Goal: Task Accomplishment & Management: Manage account settings

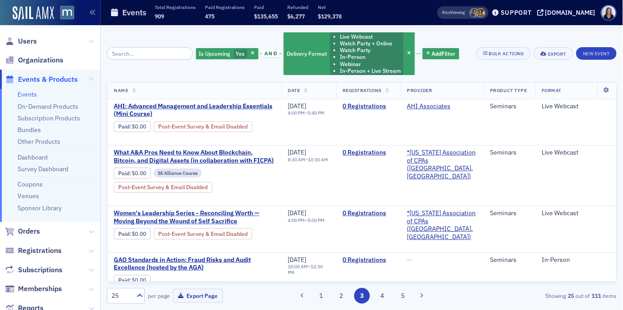
scroll to position [434, 0]
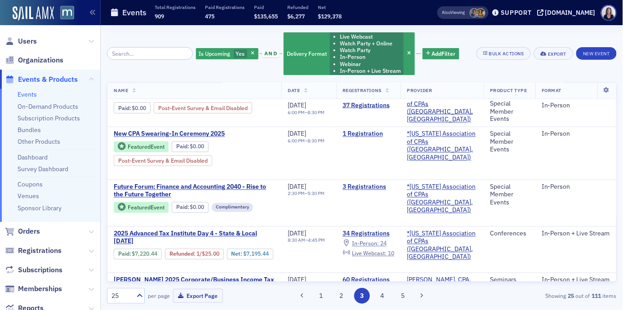
click at [31, 79] on span "Events & Products" at bounding box center [48, 80] width 60 height 10
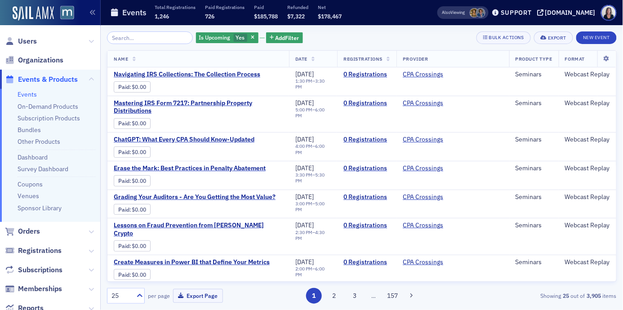
click at [68, 77] on span "Events & Products" at bounding box center [48, 80] width 60 height 10
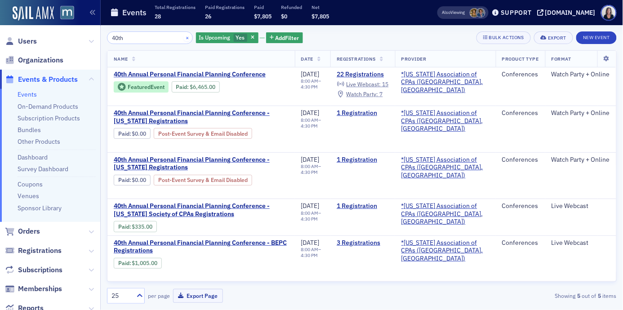
type input "40th"
click at [183, 38] on button "×" at bounding box center [187, 37] width 8 height 8
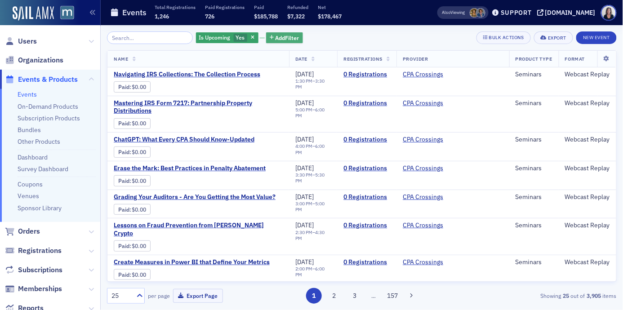
click at [276, 40] on span "Add Filter" at bounding box center [288, 38] width 24 height 8
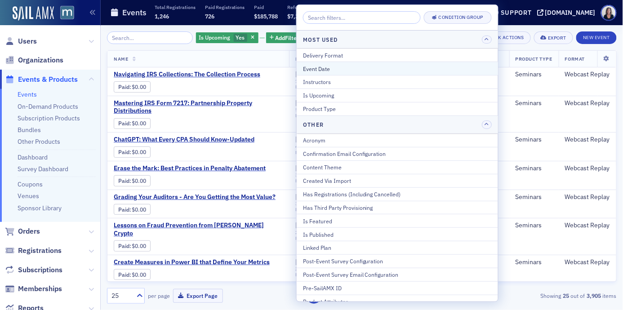
click at [310, 68] on div "Event Date" at bounding box center [397, 69] width 189 height 8
select select "9"
select select "2025"
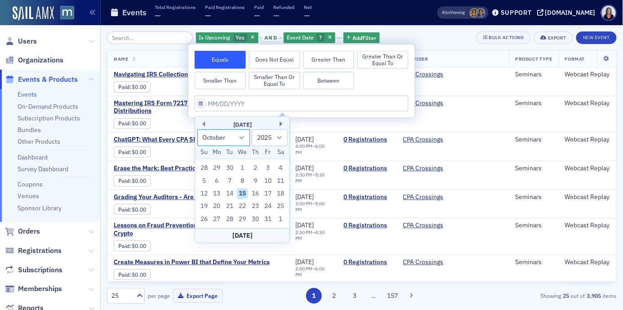
click at [242, 138] on select "January February March April May June July August September October November De…" at bounding box center [223, 138] width 53 height 17
select select "10"
click at [197, 130] on select "January February March April May June July August September October November De…" at bounding box center [223, 138] width 53 height 17
click at [230, 194] on div "11" at bounding box center [229, 193] width 11 height 11
type input "11/11/2025"
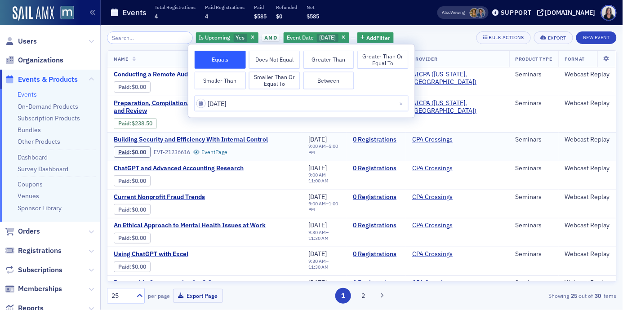
click at [282, 159] on td "Building Security and Efficiency With Internal Control Paid : $0.00 EVT-2123661…" at bounding box center [204, 146] width 195 height 29
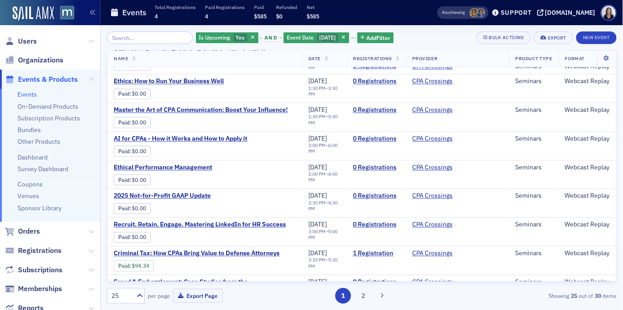
scroll to position [514, 0]
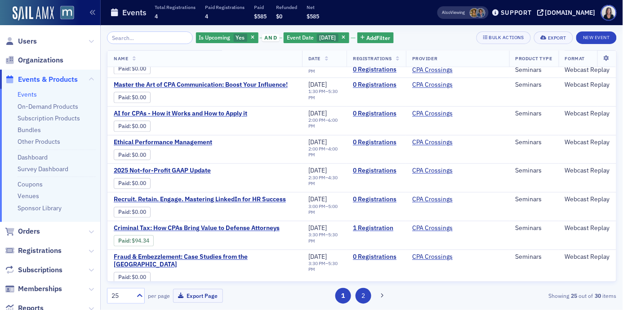
click at [363, 293] on button "2" at bounding box center [364, 296] width 16 height 16
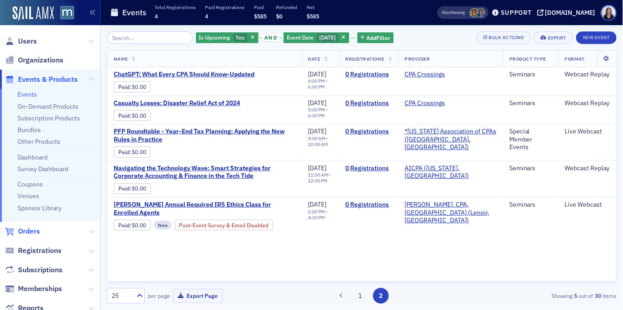
click at [31, 231] on span "Orders" at bounding box center [29, 232] width 22 height 10
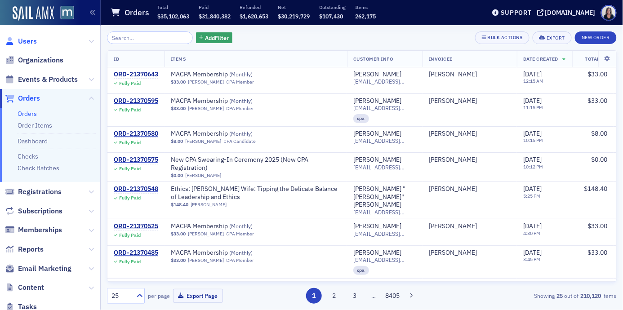
click at [29, 40] on span "Users" at bounding box center [27, 41] width 19 height 10
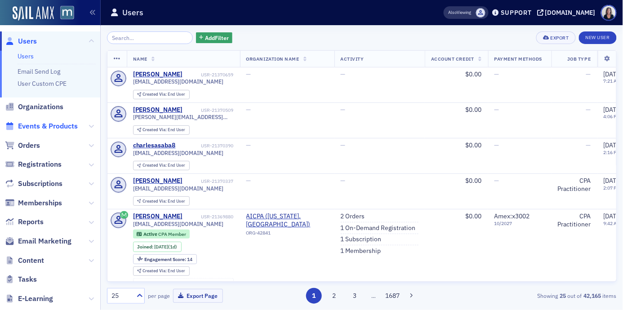
click at [33, 128] on span "Events & Products" at bounding box center [48, 126] width 60 height 10
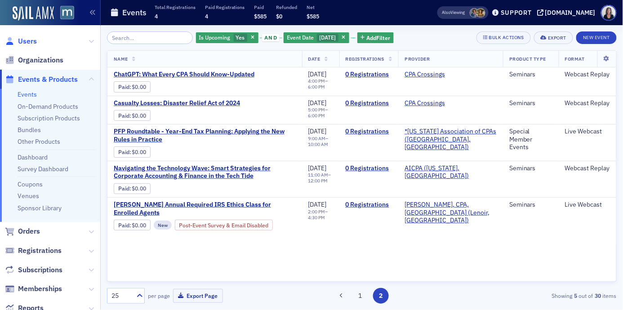
click at [27, 44] on span "Users" at bounding box center [27, 41] width 19 height 10
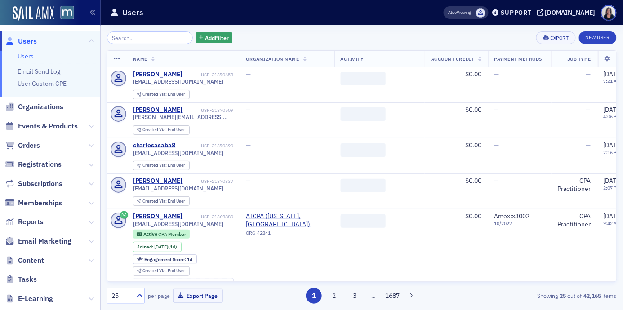
click at [125, 39] on input "search" at bounding box center [150, 37] width 86 height 13
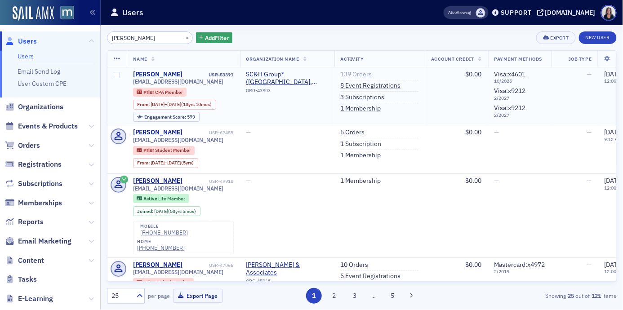
type input "Teresa Morris"
click at [365, 72] on link "139 Orders" at bounding box center [356, 75] width 31 height 8
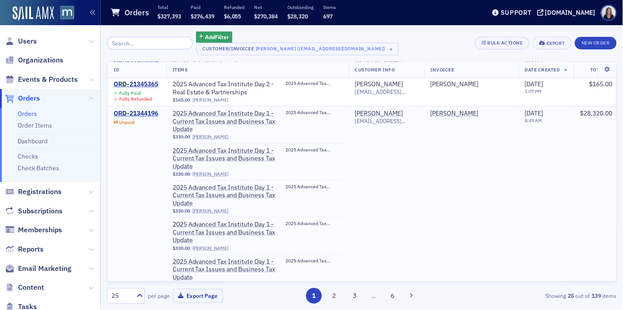
scroll to position [68, 0]
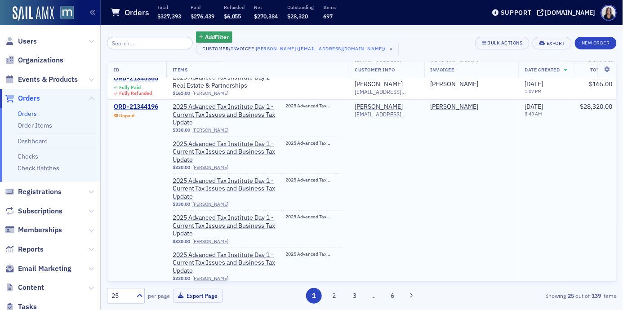
click at [148, 106] on div "ORD-21344196" at bounding box center [136, 107] width 45 height 8
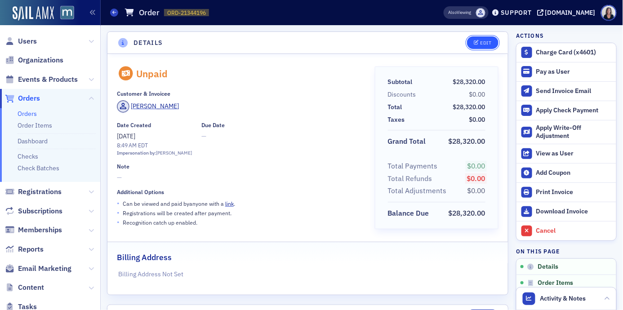
click at [484, 45] on div "Edit" at bounding box center [485, 42] width 11 height 5
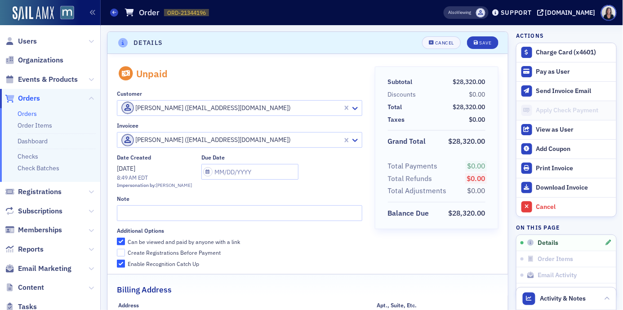
scroll to position [2, 0]
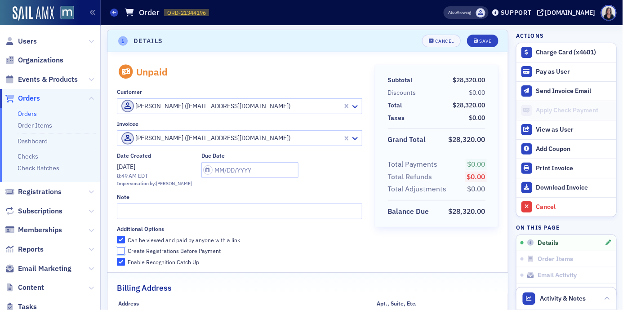
click at [121, 252] on input "Create Registrations Before Payment" at bounding box center [121, 251] width 8 height 8
checkbox input "true"
click at [483, 42] on div "Save" at bounding box center [485, 41] width 12 height 5
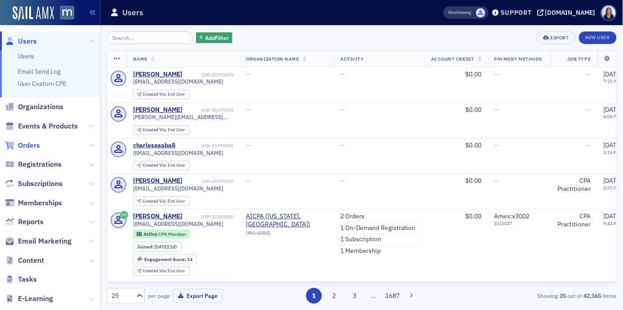
click at [33, 146] on span "Orders" at bounding box center [29, 146] width 22 height 10
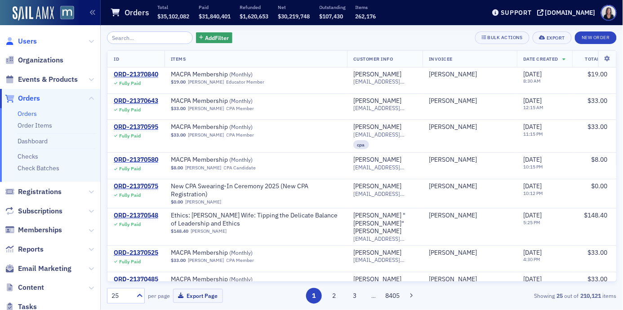
click at [26, 40] on span "Users" at bounding box center [27, 41] width 19 height 10
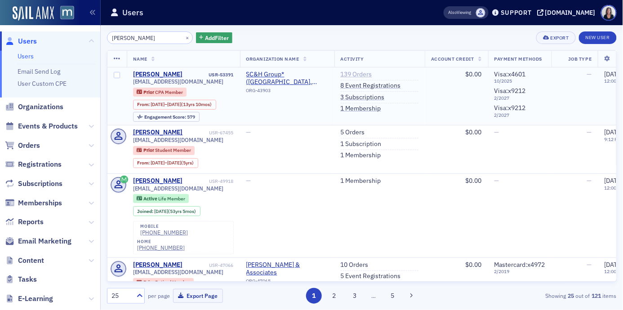
type input "Teresa Morris"
click at [366, 71] on link "139 Orders" at bounding box center [356, 75] width 31 height 8
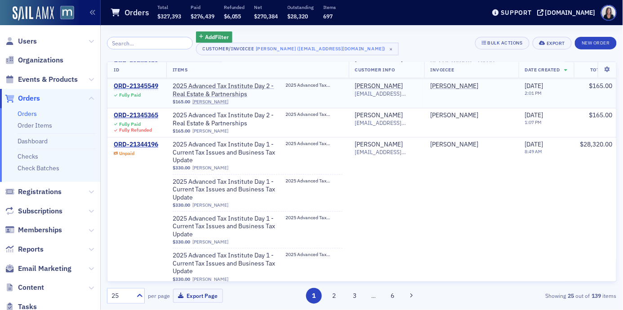
scroll to position [40, 0]
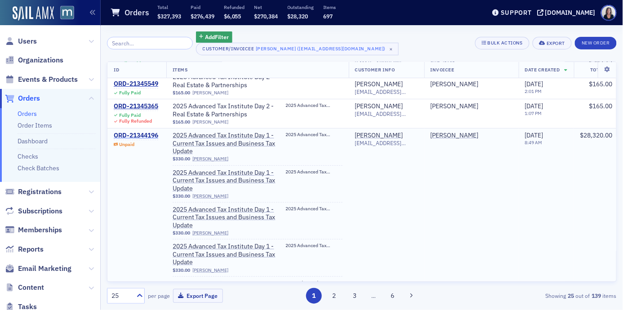
click at [144, 135] on div "ORD-21344196" at bounding box center [136, 136] width 45 height 8
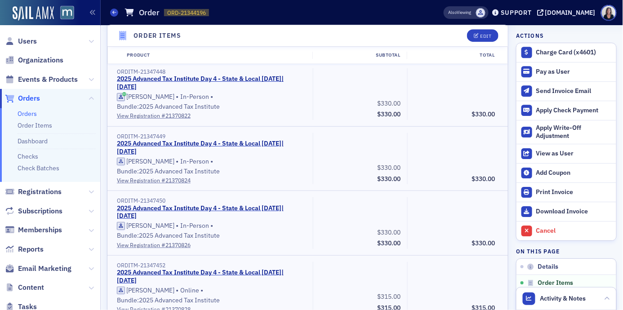
scroll to position [5415, 0]
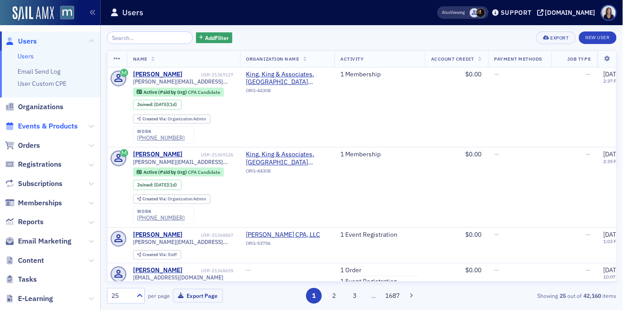
click at [64, 123] on span "Events & Products" at bounding box center [48, 126] width 60 height 10
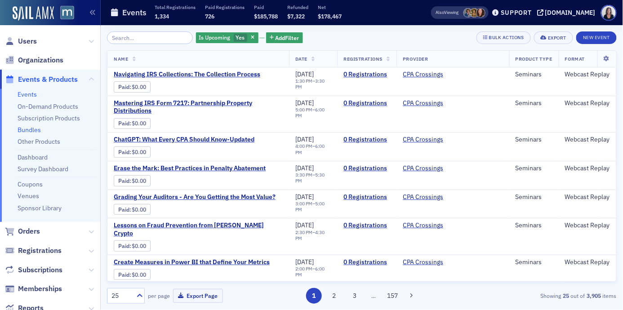
click at [32, 130] on link "Bundles" at bounding box center [29, 130] width 23 height 8
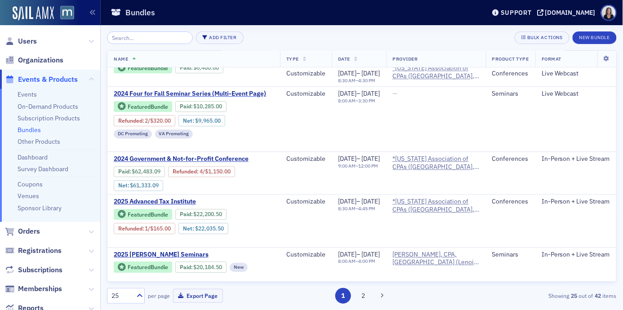
scroll to position [663, 0]
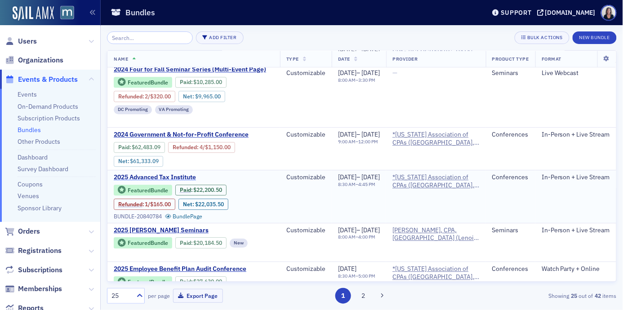
click at [187, 174] on span "2025 Advanced Tax Institute" at bounding box center [189, 178] width 151 height 8
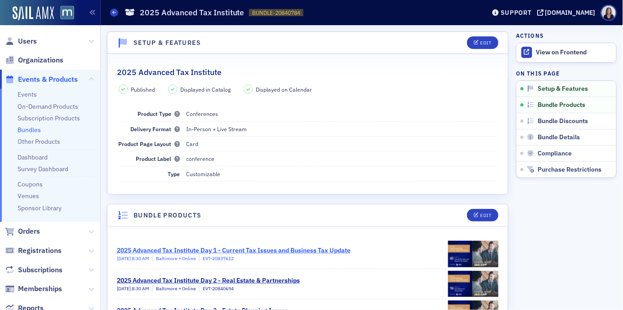
click at [242, 249] on div "2025 Advanced Tax Institute Day 1 - Current Tax Issues and Business Tax Update" at bounding box center [234, 250] width 234 height 9
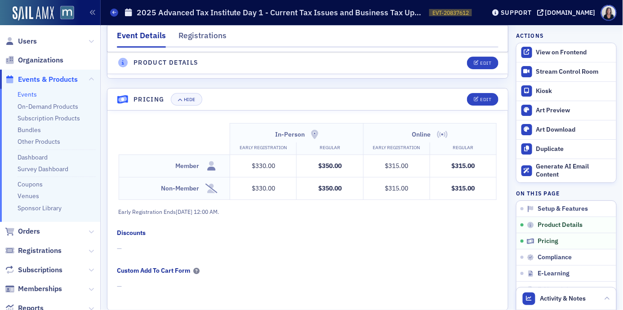
scroll to position [801, 0]
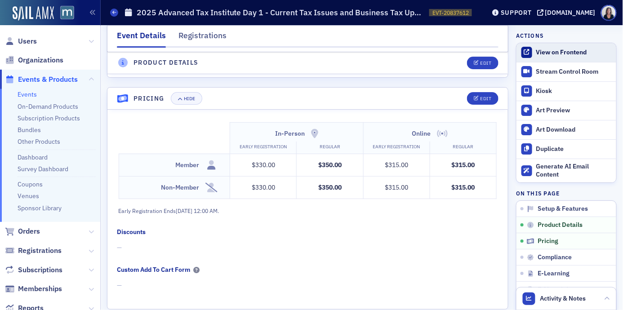
click at [570, 50] on div "View on Frontend" at bounding box center [575, 53] width 76 height 8
click at [0, 0] on div "Users Organizations Events & Products Events On-Demand Products Subscription Pr…" at bounding box center [311, 155] width 623 height 310
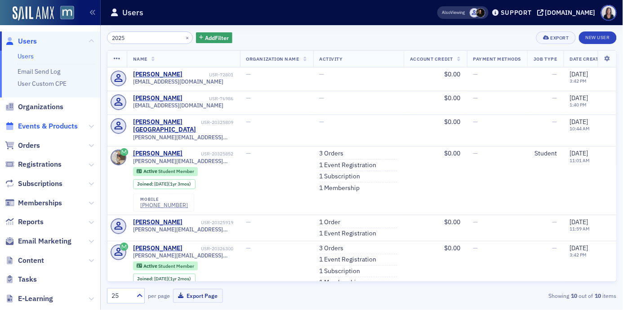
type input "2025"
click at [27, 124] on span "Events & Products" at bounding box center [48, 126] width 60 height 10
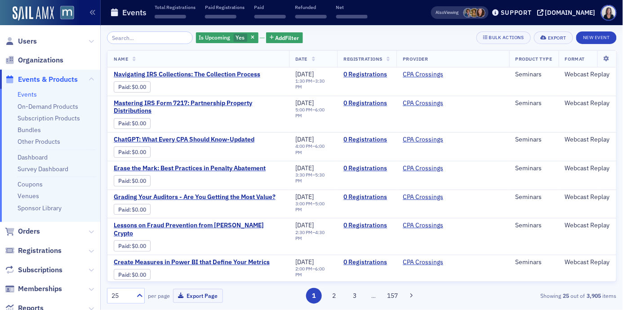
click at [133, 35] on input "search" at bounding box center [150, 37] width 86 height 13
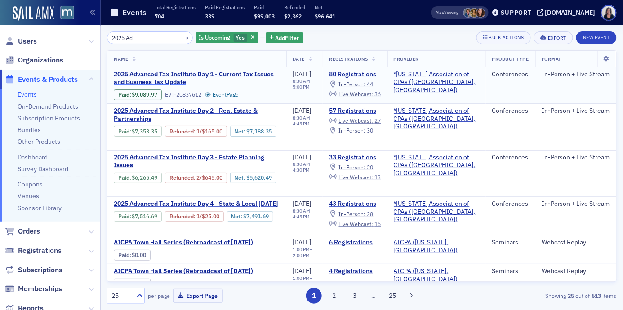
type input "2025 Ad"
click at [139, 73] on span "2025 Advanced Tax Institute Day 1 - Current Tax Issues and Business Tax Update" at bounding box center [197, 79] width 166 height 16
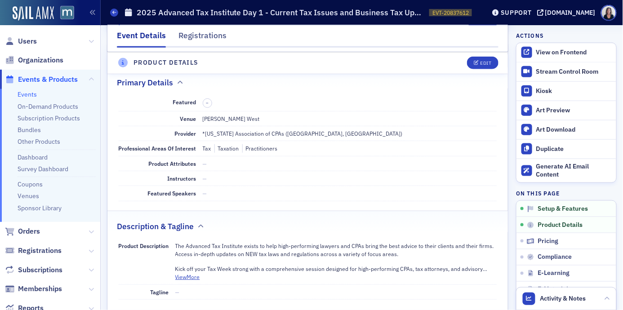
scroll to position [226, 0]
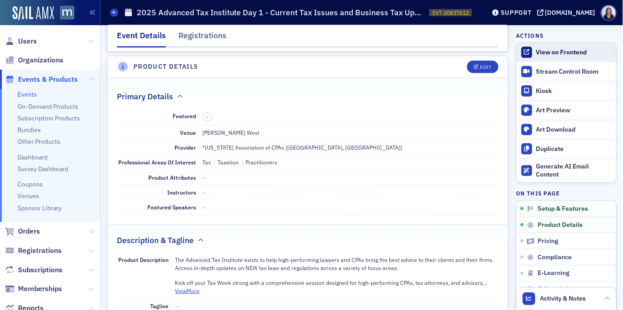
click at [543, 53] on div "View on Frontend" at bounding box center [575, 53] width 76 height 8
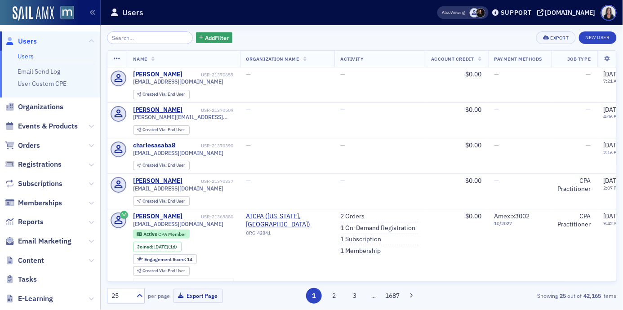
click at [131, 40] on input "search" at bounding box center [150, 37] width 86 height 13
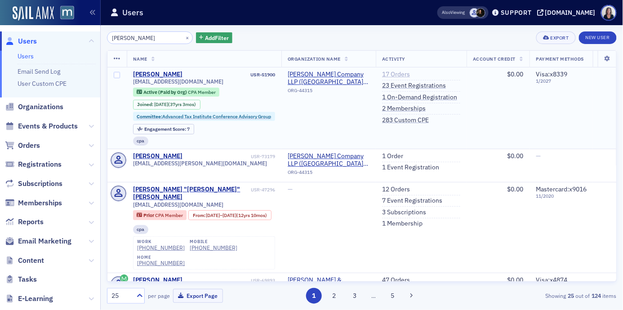
type input "Donna Buck"
click at [401, 74] on link "17 Orders" at bounding box center [396, 75] width 28 height 8
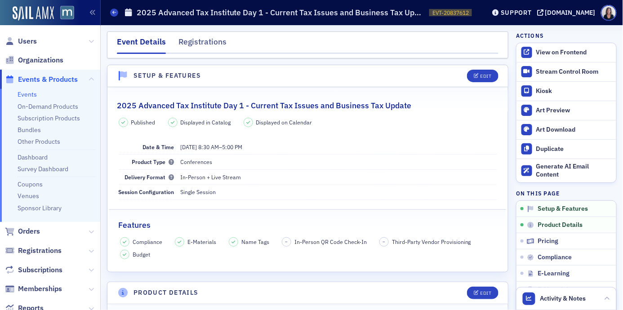
scroll to position [226, 0]
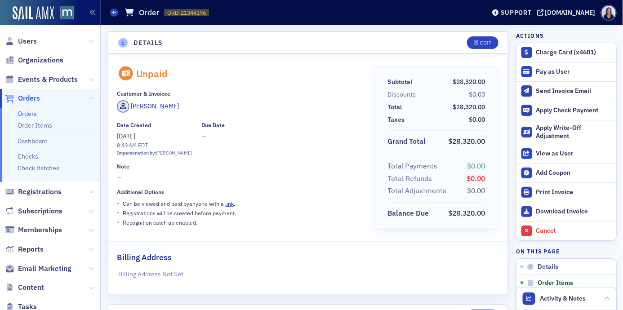
scroll to position [5394, 0]
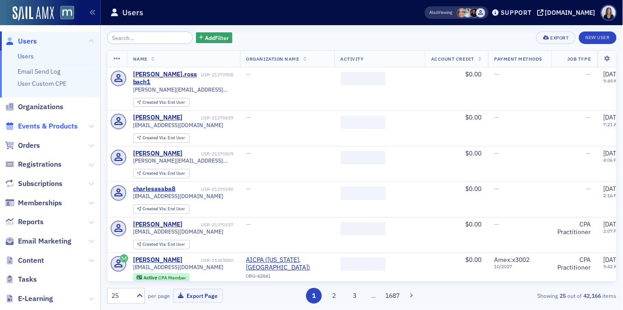
click at [52, 124] on span "Events & Products" at bounding box center [48, 126] width 60 height 10
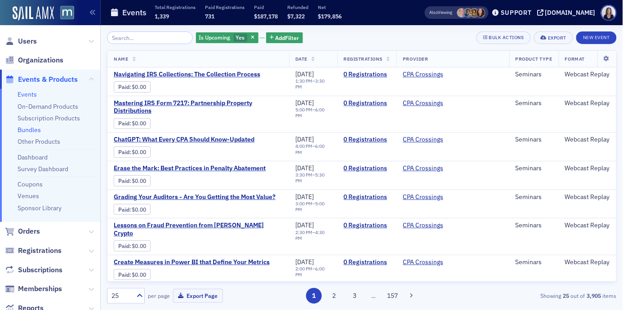
click at [34, 130] on link "Bundles" at bounding box center [29, 130] width 23 height 8
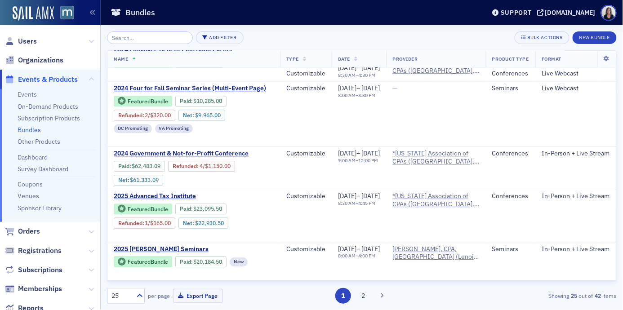
scroll to position [639, 0]
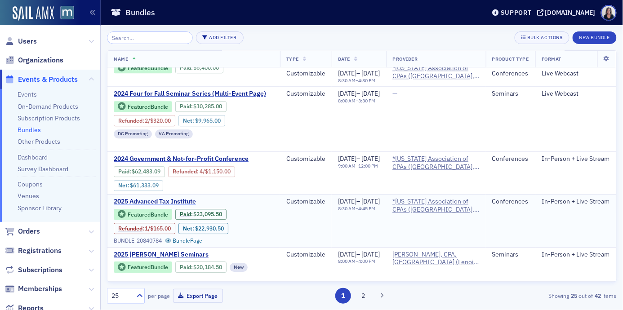
click at [170, 198] on span "2025 Advanced Tax Institute" at bounding box center [189, 202] width 151 height 8
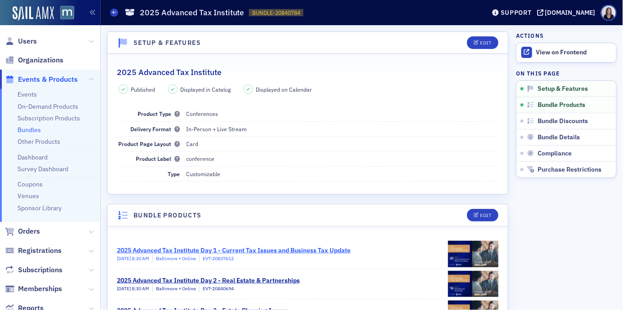
click at [201, 249] on div "2025 Advanced Tax Institute Day 1 - Current Tax Issues and Business Tax Update" at bounding box center [234, 250] width 234 height 9
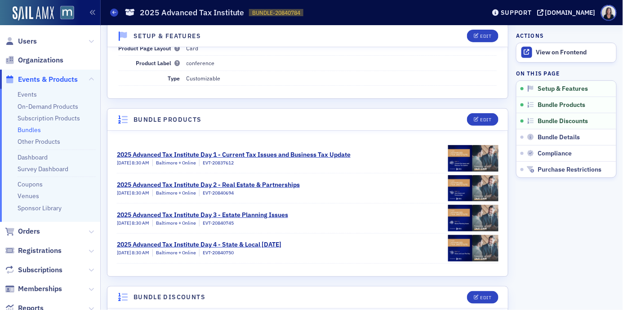
scroll to position [143, 0]
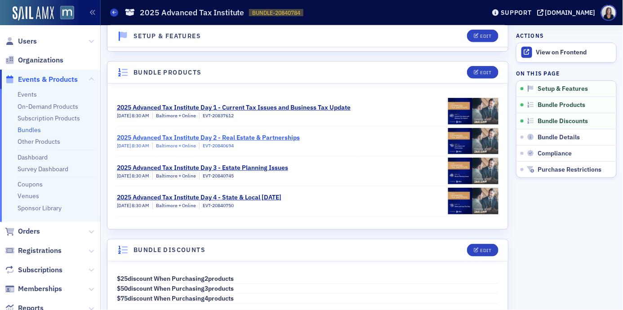
click at [272, 138] on div "2025 Advanced Tax Institute Day 2 - Real Estate & Partnerships" at bounding box center [208, 137] width 183 height 9
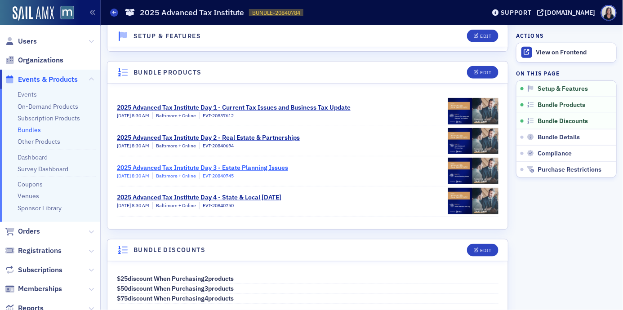
click at [197, 166] on div "2025 Advanced Tax Institute Day 3 - Estate Planning Issues" at bounding box center [202, 167] width 171 height 9
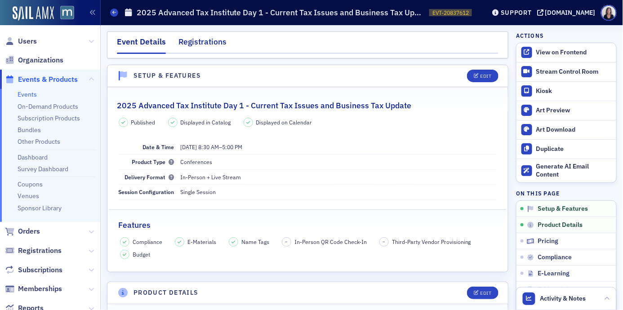
click at [206, 43] on div "Registrations" at bounding box center [203, 44] width 48 height 17
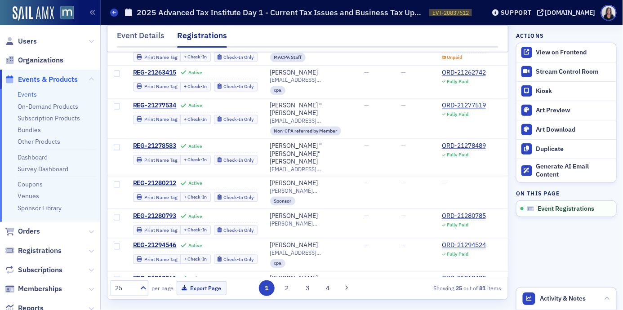
scroll to position [570, 0]
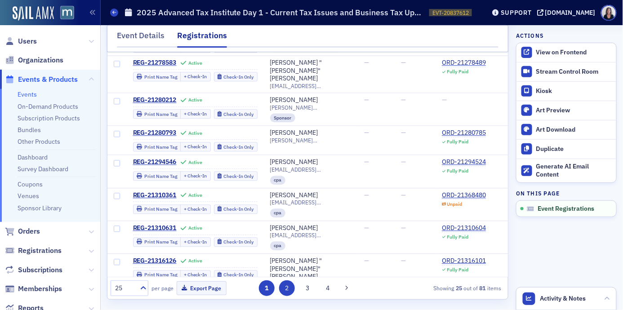
click at [286, 286] on button "2" at bounding box center [287, 289] width 16 height 16
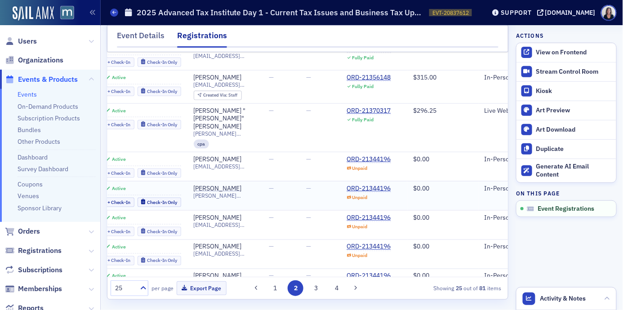
scroll to position [245, 76]
click at [380, 272] on div "ORD-21344196" at bounding box center [369, 276] width 44 height 8
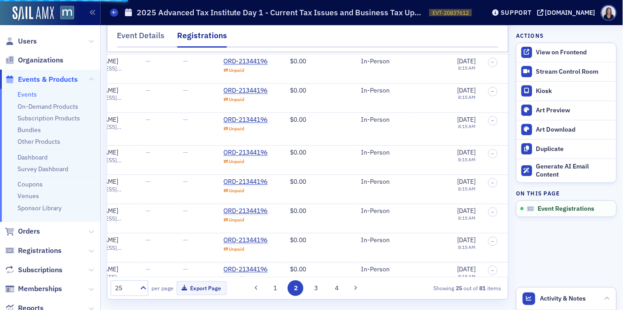
scroll to position [532, 200]
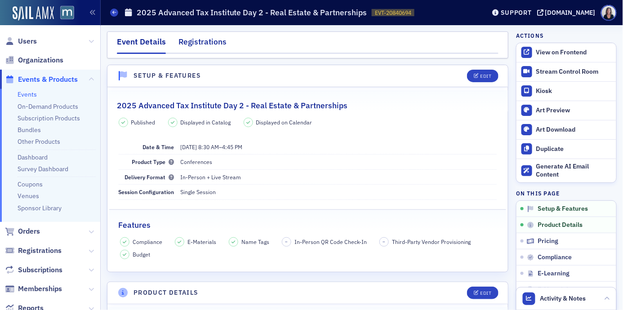
click at [219, 41] on div "Registrations" at bounding box center [203, 44] width 48 height 17
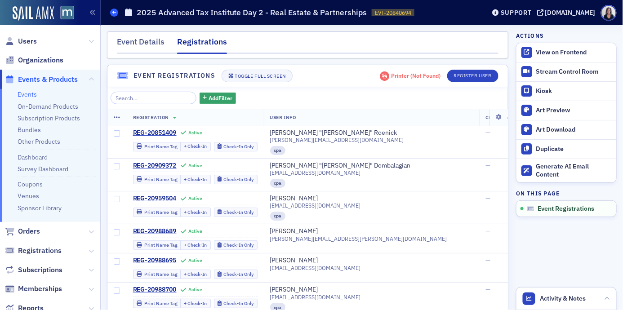
click at [116, 12] on icon at bounding box center [114, 12] width 4 height 4
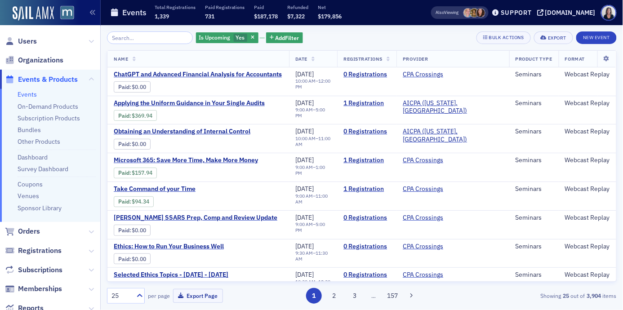
click at [40, 130] on li "Bundles" at bounding box center [57, 130] width 78 height 9
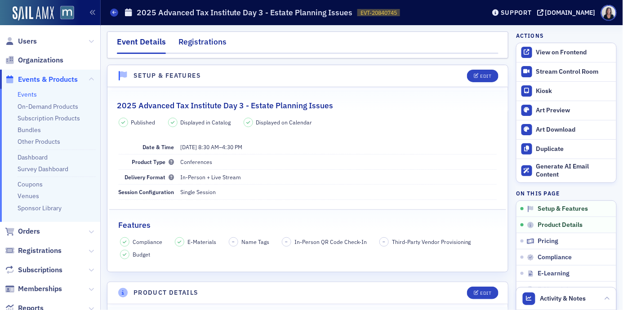
click at [212, 40] on div "Registrations" at bounding box center [203, 44] width 48 height 17
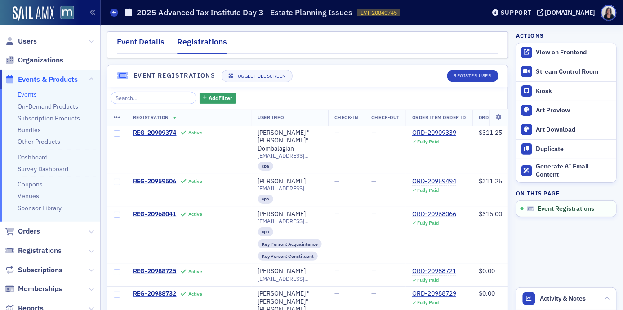
click at [161, 43] on div "Event Details" at bounding box center [141, 44] width 48 height 17
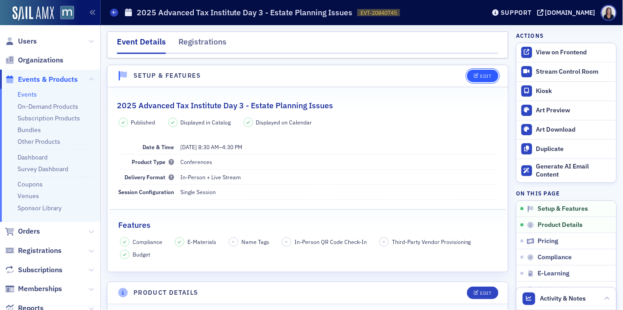
click at [488, 77] on div "Edit" at bounding box center [485, 76] width 11 height 5
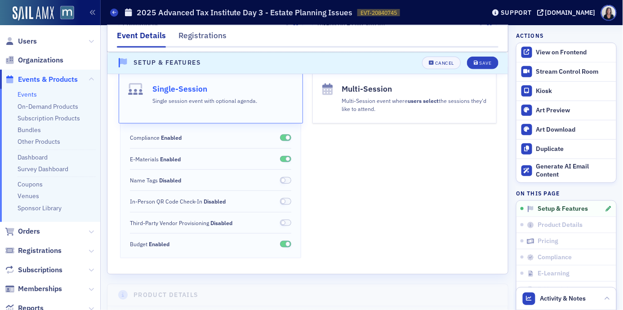
scroll to position [192, 0]
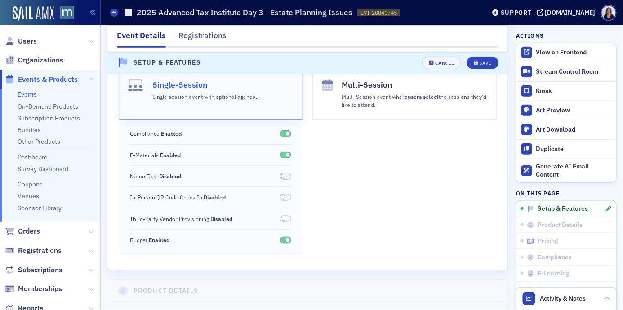
click at [289, 177] on span at bounding box center [286, 176] width 12 height 7
click at [486, 64] on div "Save" at bounding box center [485, 63] width 12 height 5
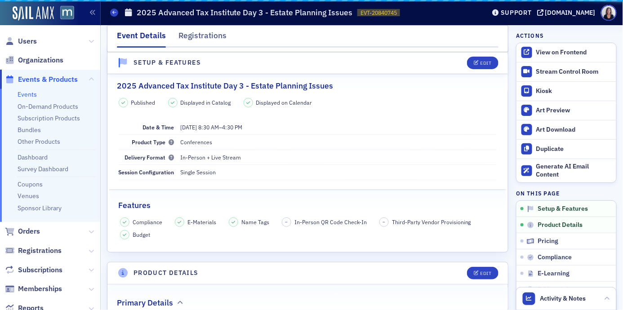
scroll to position [12, 0]
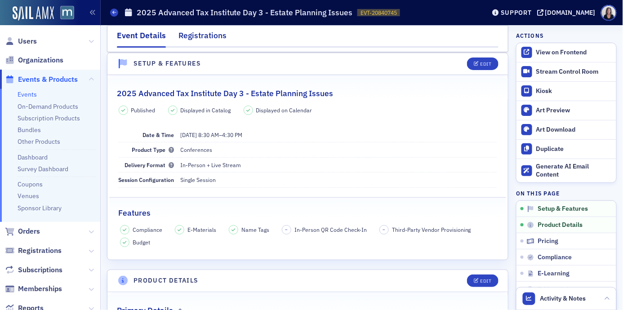
click at [218, 34] on div "Registrations" at bounding box center [203, 38] width 48 height 17
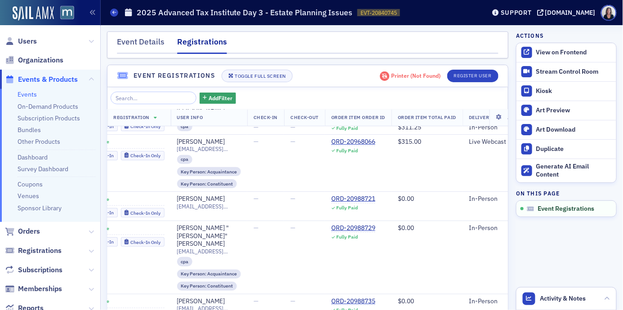
scroll to position [72, 96]
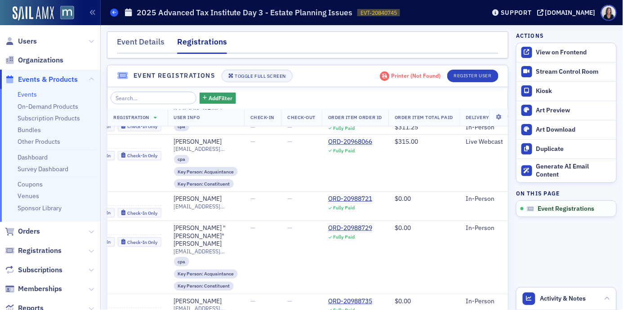
click at [115, 14] on icon at bounding box center [114, 12] width 4 height 4
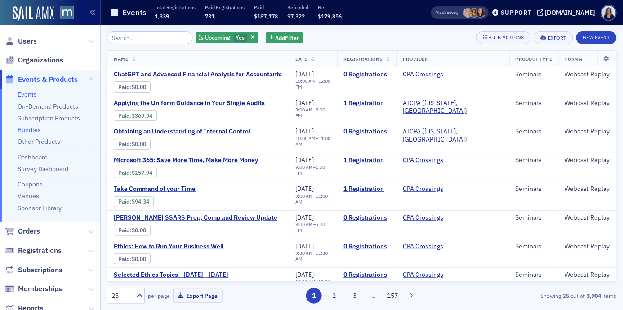
click at [38, 128] on link "Bundles" at bounding box center [29, 130] width 23 height 8
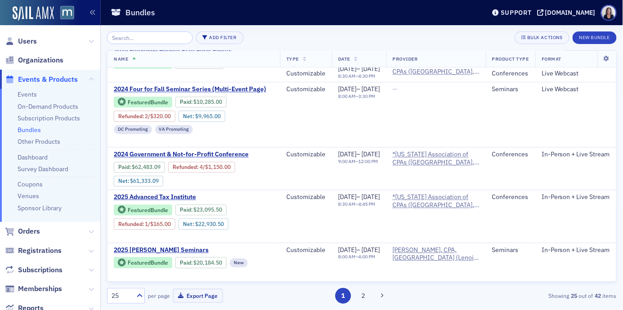
scroll to position [644, 0]
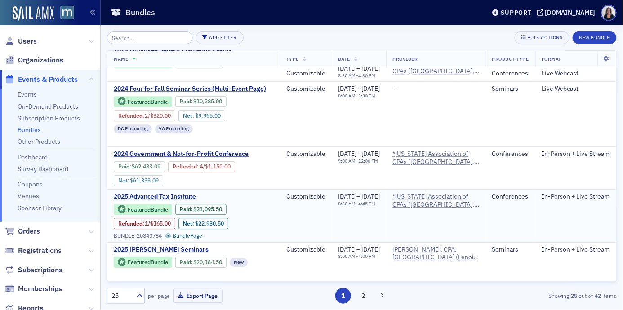
click at [192, 193] on span "2025 Advanced Tax Institute" at bounding box center [189, 197] width 151 height 8
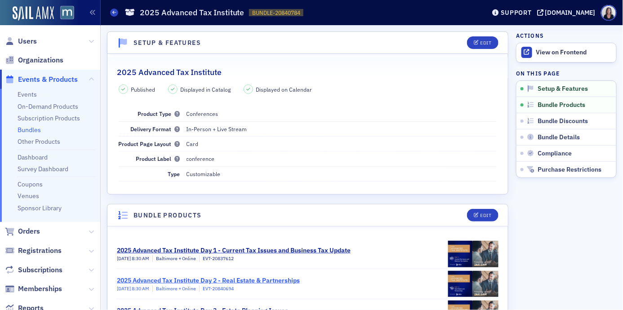
click at [243, 280] on div "2025 Advanced Tax Institute Day 2 - Real Estate & Partnerships" at bounding box center [208, 280] width 183 height 9
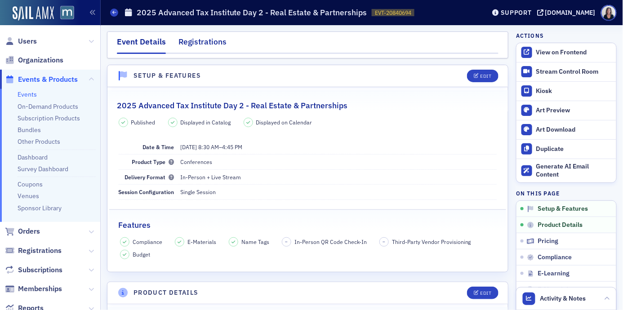
click at [220, 41] on div "Registrations" at bounding box center [203, 44] width 48 height 17
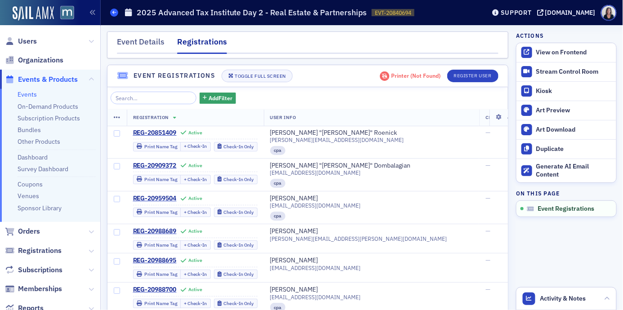
click at [116, 13] on icon at bounding box center [114, 12] width 4 height 4
